Goal: Task Accomplishment & Management: Use online tool/utility

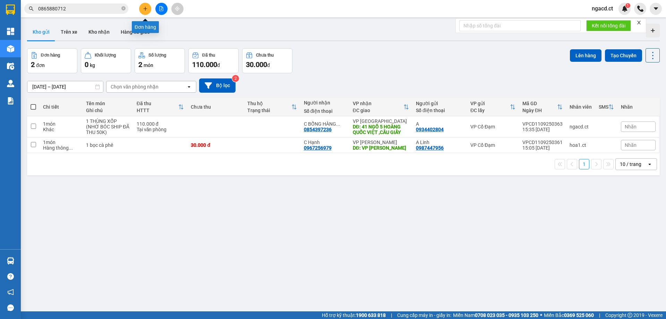
click at [145, 9] on icon "plus" at bounding box center [145, 8] width 4 height 0
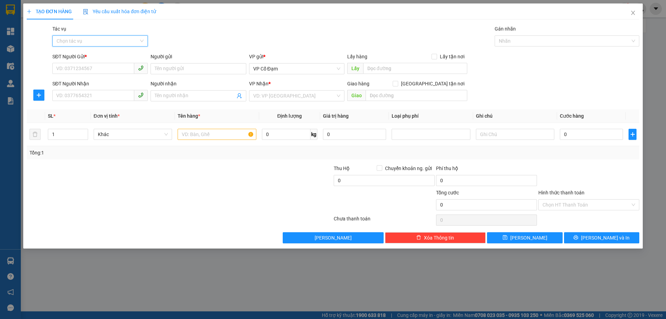
click at [125, 39] on input "Tác vụ" at bounding box center [98, 41] width 82 height 10
click at [125, 52] on div "Nhập hàng lên xe" at bounding box center [100, 55] width 87 height 8
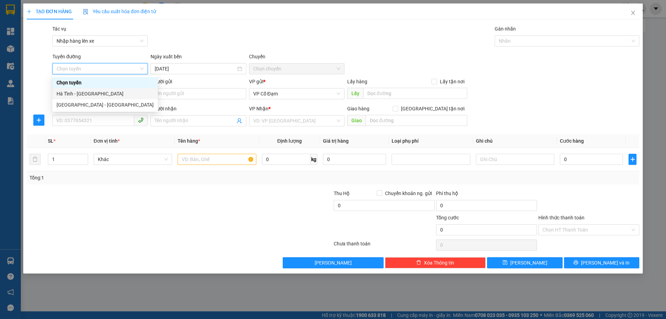
drag, startPoint x: 125, startPoint y: 97, endPoint x: 158, endPoint y: 81, distance: 36.9
click at [125, 96] on div "Hà Tĩnh - [GEOGRAPHIC_DATA]" at bounding box center [105, 94] width 97 height 8
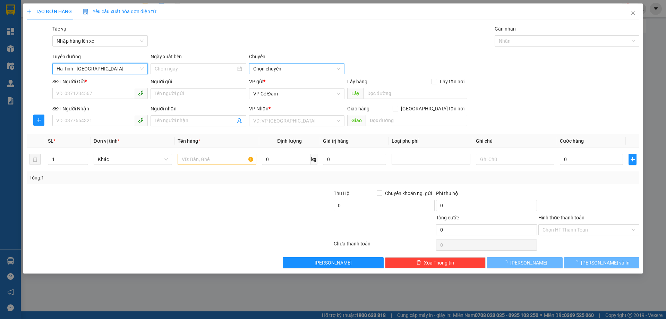
type input "[DATE]"
click at [264, 68] on span "06:00 - 38H-048.28" at bounding box center [296, 68] width 87 height 10
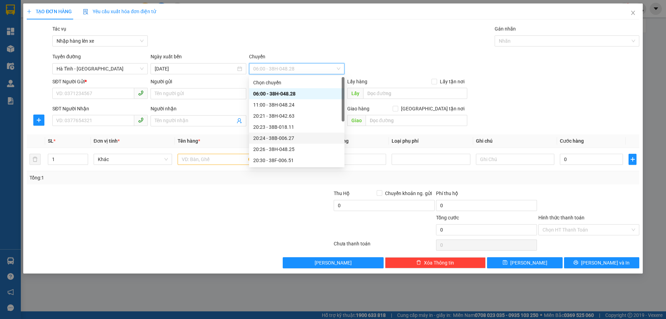
scroll to position [33, 0]
click at [290, 139] on div "21:00 - 38F-006.62" at bounding box center [296, 138] width 87 height 8
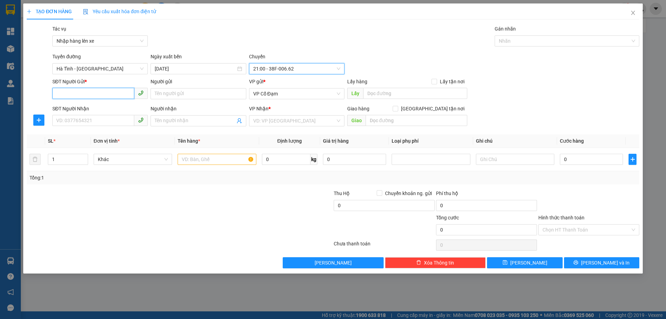
click at [105, 93] on input "SĐT Người Gửi *" at bounding box center [93, 93] width 82 height 11
paste input "0972294213"
type input "0972294213"
click at [309, 94] on span "VP Cổ Đạm" at bounding box center [296, 93] width 87 height 10
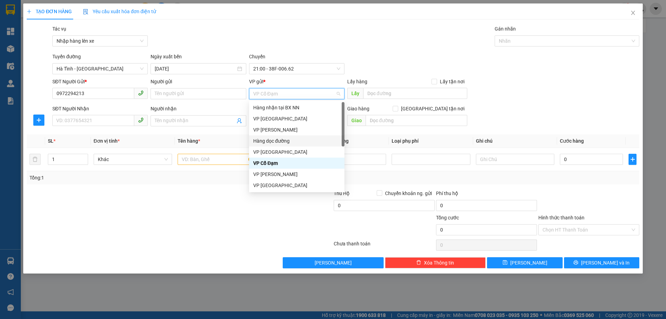
click at [283, 138] on div "Hàng dọc đường" at bounding box center [296, 141] width 87 height 8
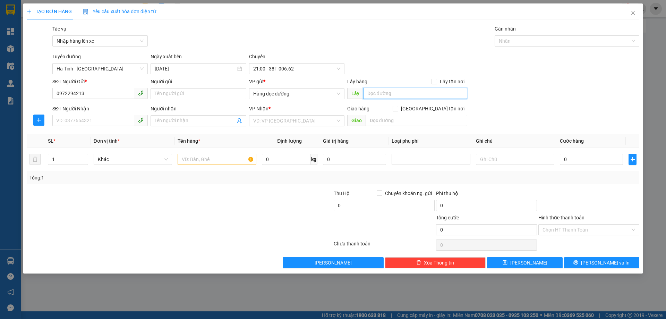
click at [383, 95] on input "text" at bounding box center [415, 93] width 104 height 11
type input "SẮT VỤN X THÀNH"
click at [104, 118] on input "SĐT Người Nhận" at bounding box center [93, 120] width 82 height 11
paste input "0932396995"
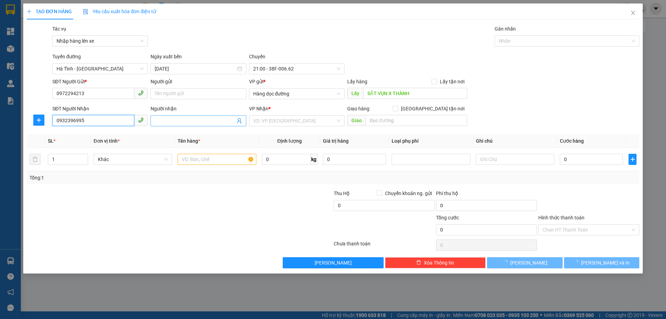
type input "0932396995"
click at [173, 121] on input "Người nhận" at bounding box center [195, 121] width 80 height 8
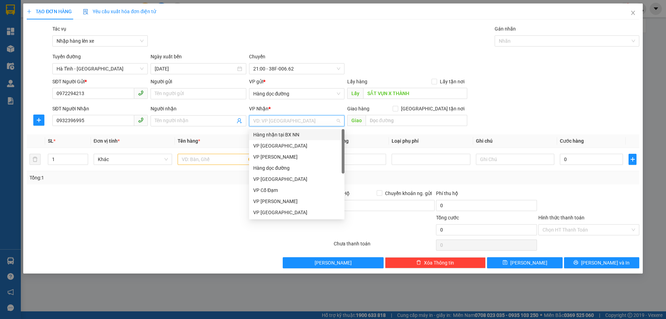
click at [285, 120] on input "search" at bounding box center [294, 121] width 82 height 10
click at [285, 155] on div "VP [PERSON_NAME]" at bounding box center [296, 157] width 87 height 8
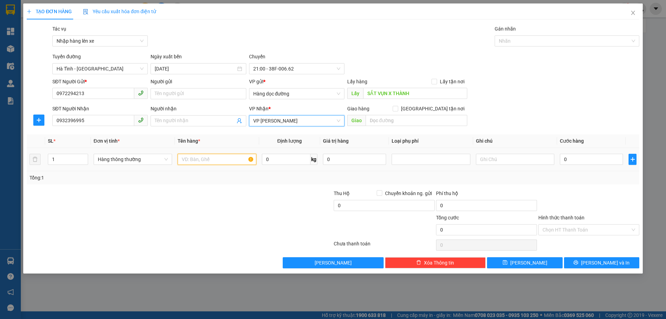
click at [212, 158] on input "text" at bounding box center [217, 159] width 78 height 11
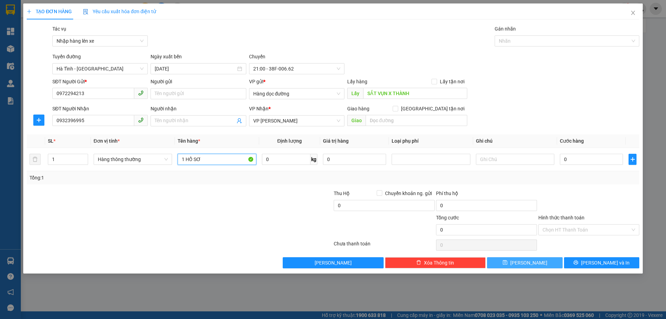
type input "1 HỒ SƠ"
click at [522, 264] on button "[PERSON_NAME]" at bounding box center [524, 262] width 75 height 11
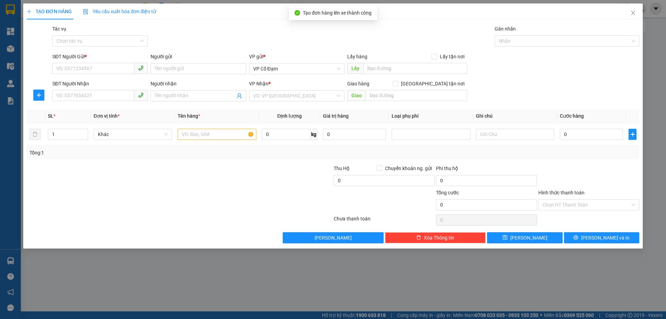
drag, startPoint x: 368, startPoint y: 282, endPoint x: 110, endPoint y: 187, distance: 276.0
click at [358, 278] on div "TẠO ĐƠN HÀNG Yêu cầu xuất hóa đơn điện tử Transit Pickup Surcharge Ids Transit …" at bounding box center [333, 159] width 666 height 319
